Goal: Information Seeking & Learning: Learn about a topic

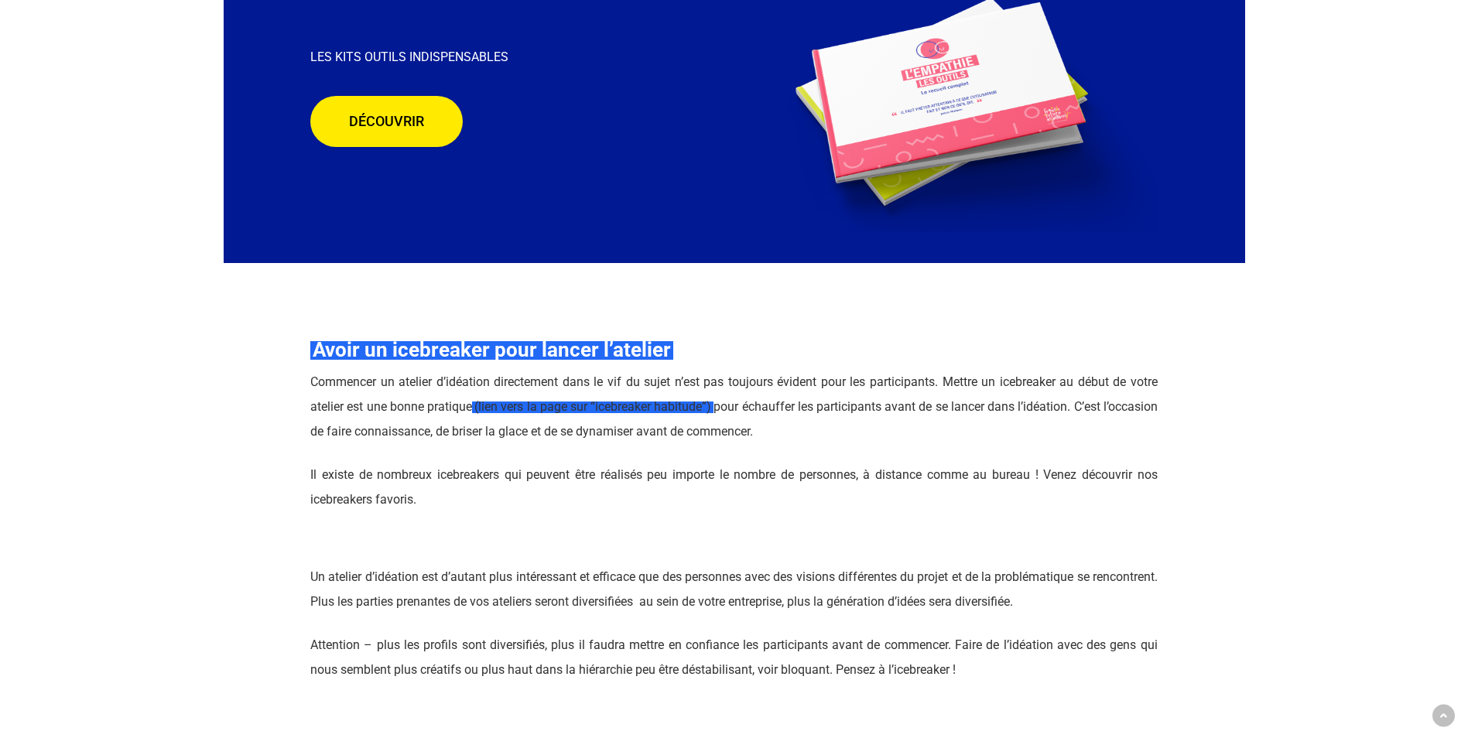
scroll to position [3095, 0]
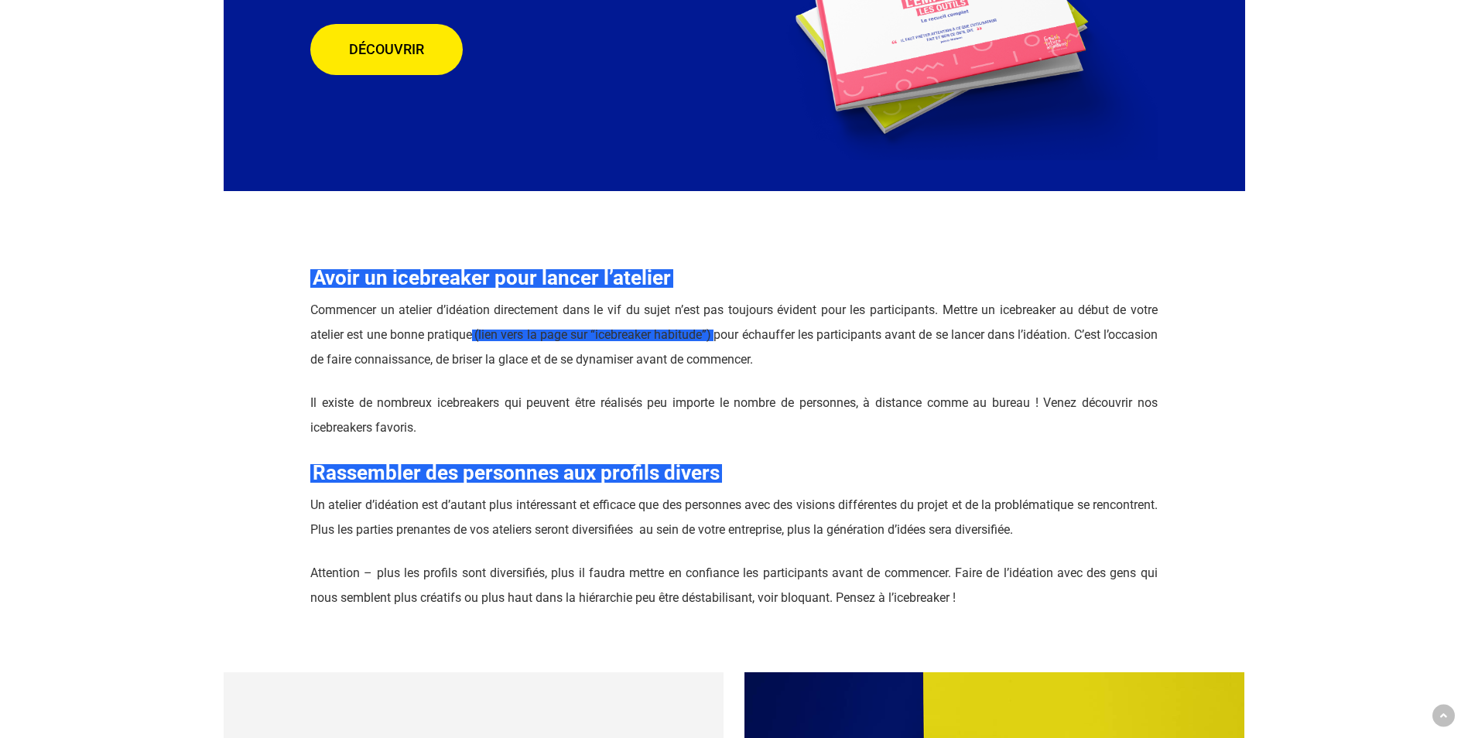
click at [272, 293] on div at bounding box center [256, 437] width 87 height 424
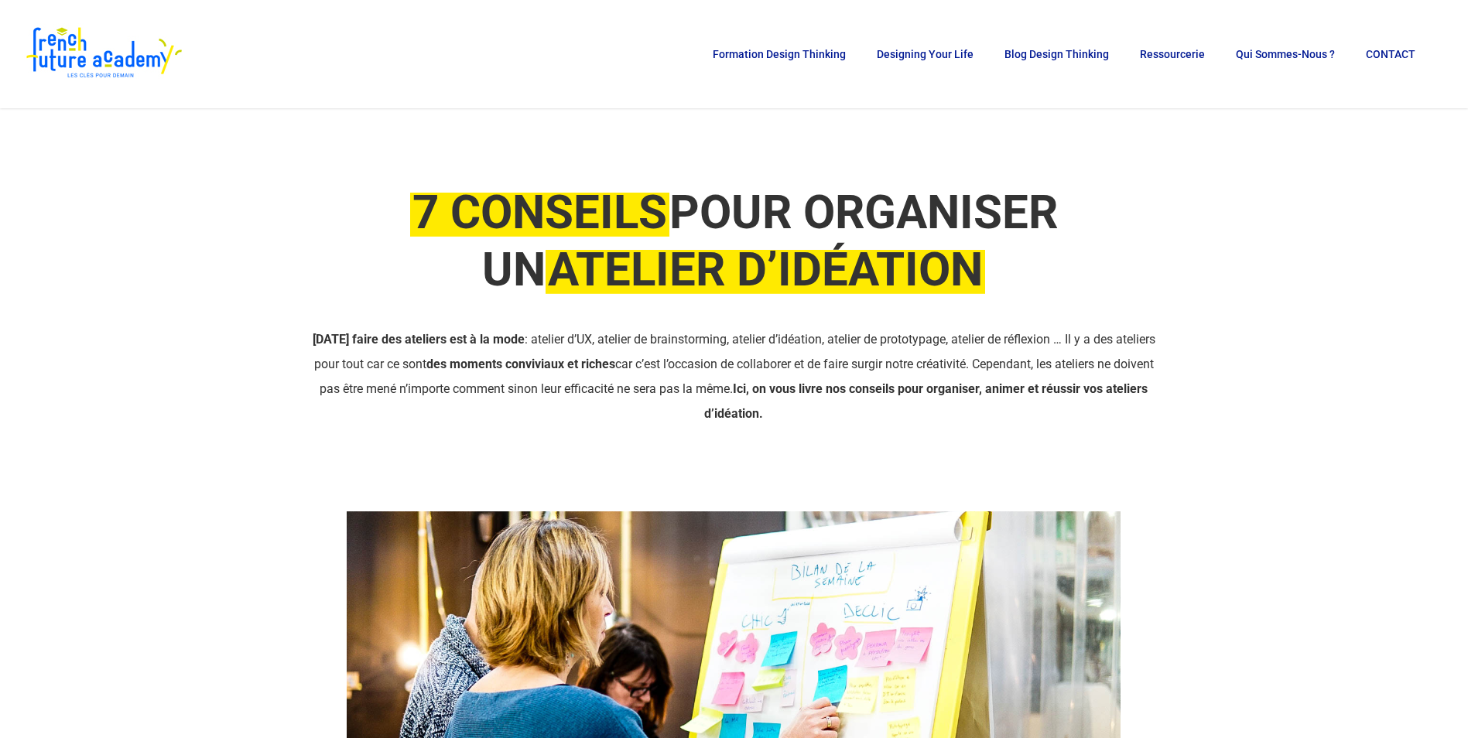
scroll to position [0, 0]
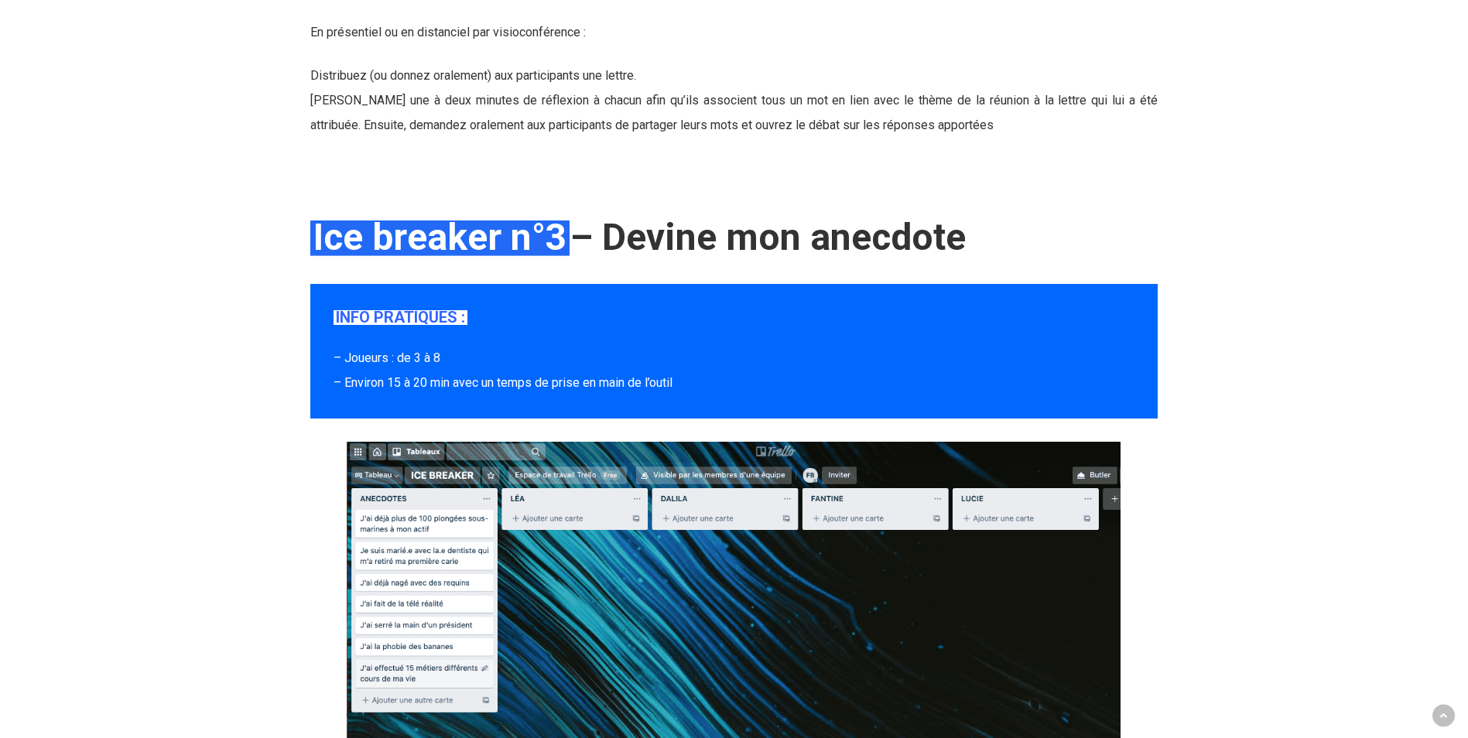
scroll to position [4024, 0]
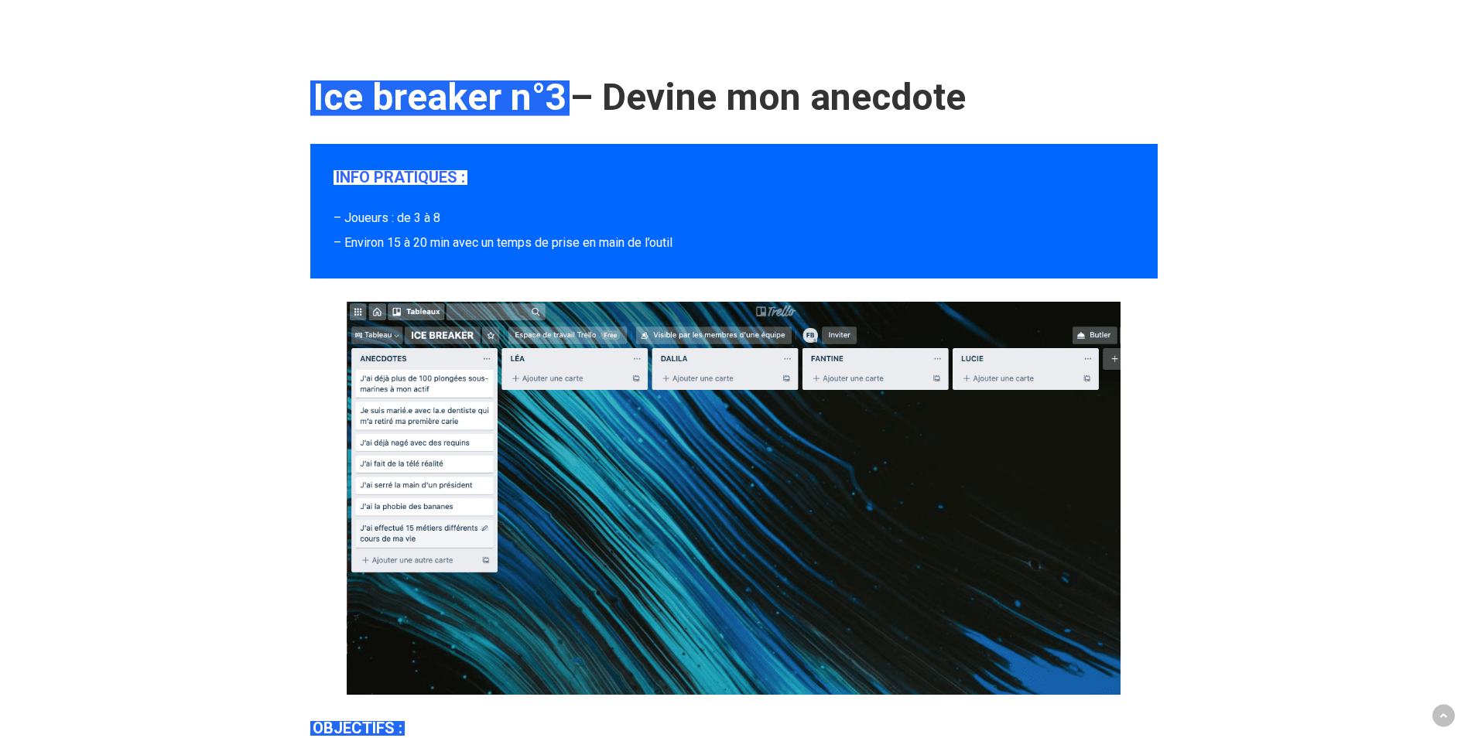
click at [1201, 262] on div at bounding box center [1212, 745] width 66 height 1340
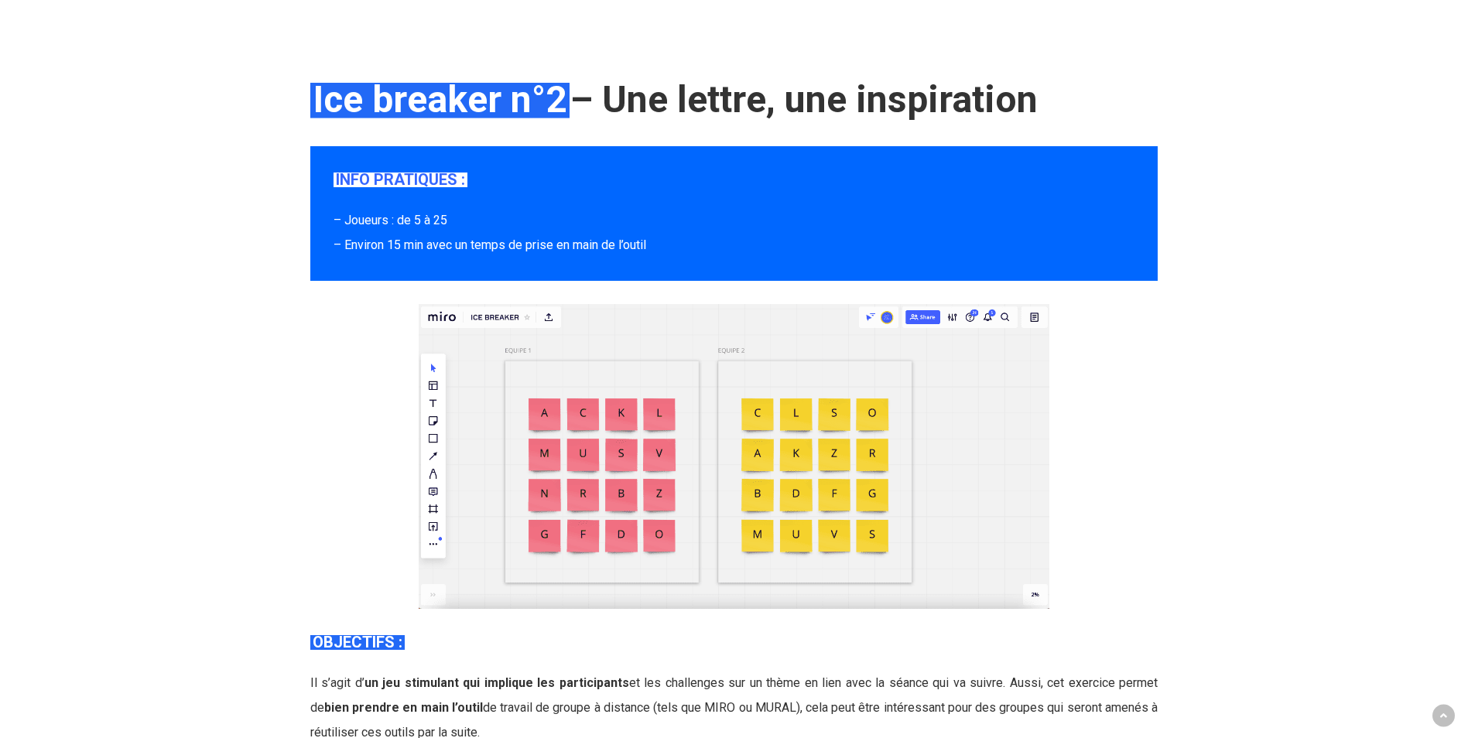
scroll to position [2554, 0]
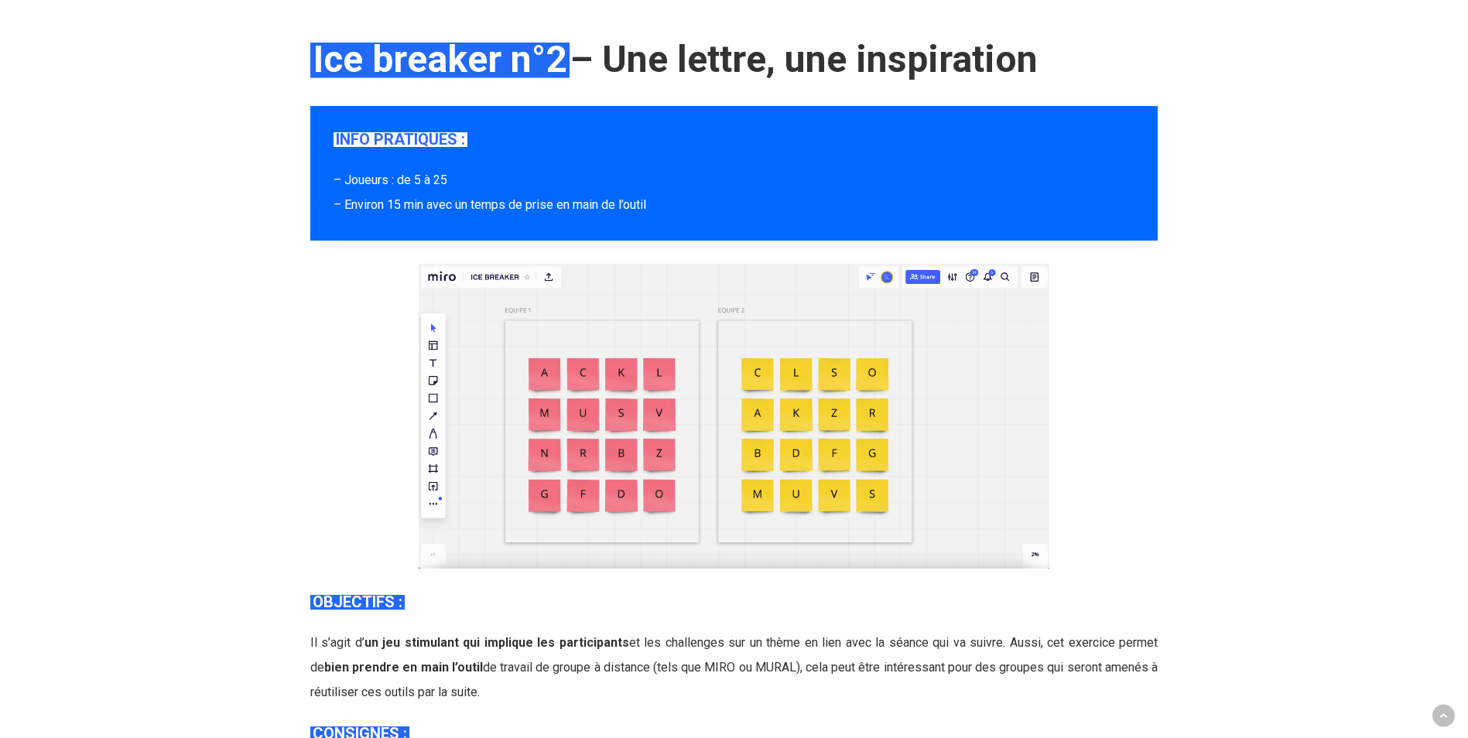
click at [965, 361] on img at bounding box center [734, 416] width 631 height 305
